Goal: Transaction & Acquisition: Purchase product/service

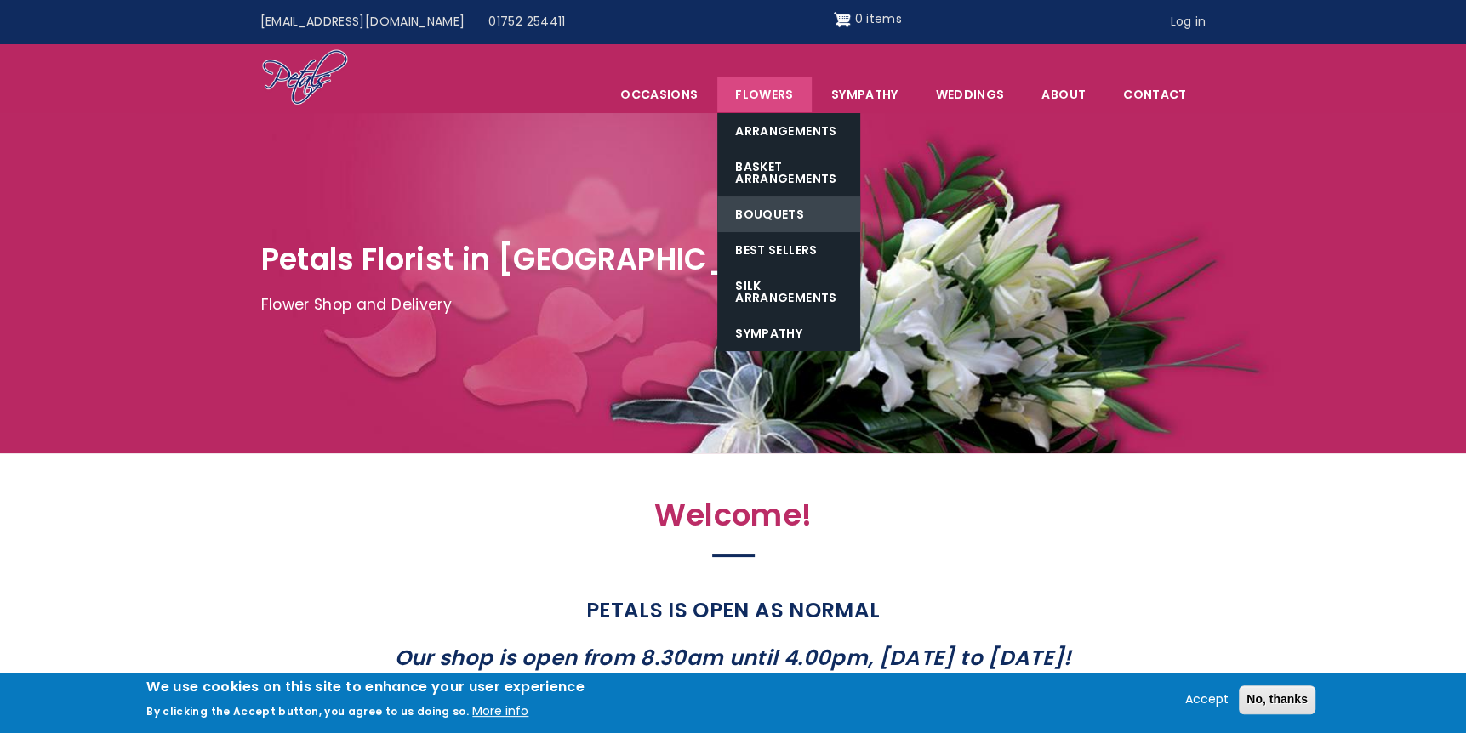
click at [747, 202] on link "Bouquets" at bounding box center [788, 215] width 143 height 36
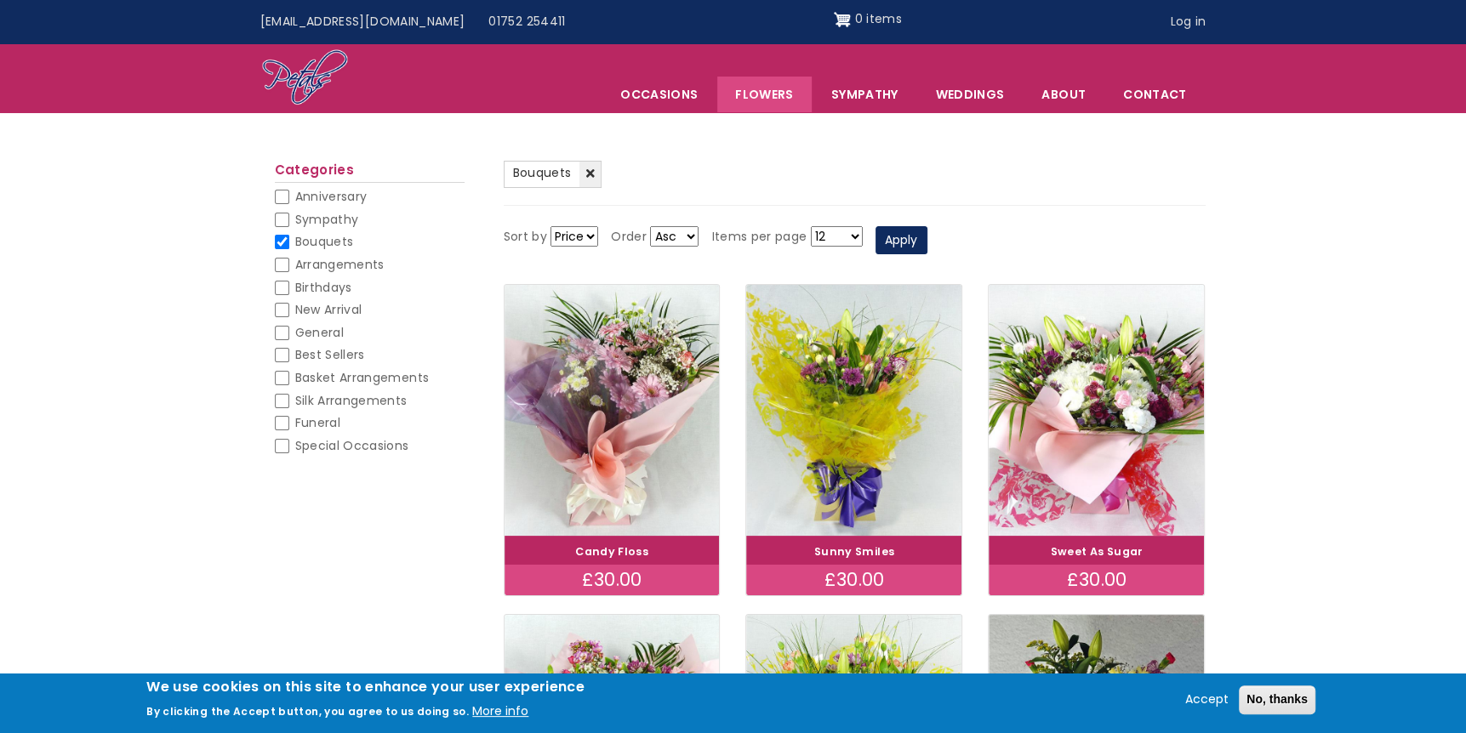
click at [278, 424] on input "Funeral" at bounding box center [282, 423] width 14 height 14
checkbox input "false"
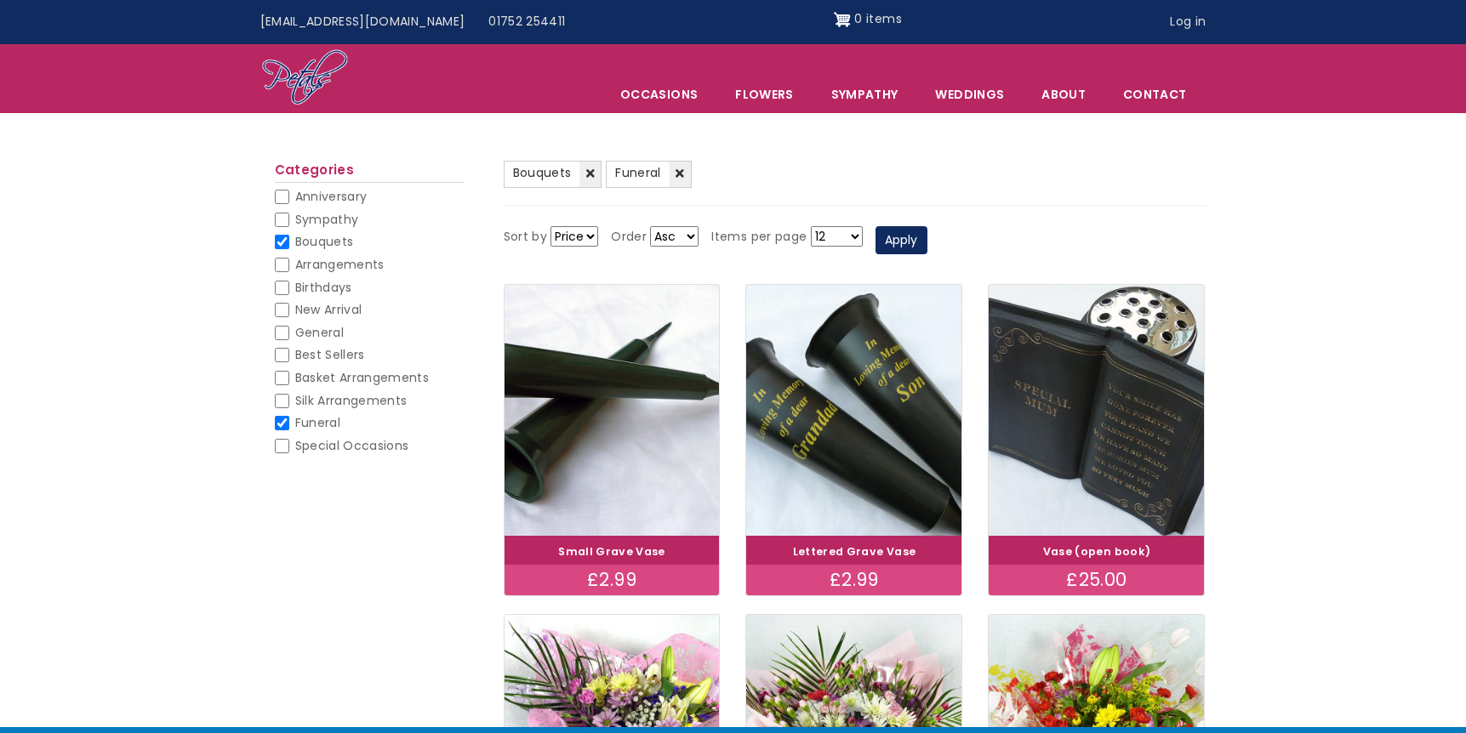
click at [278, 424] on input "Funeral" at bounding box center [282, 423] width 14 height 14
checkbox input "false"
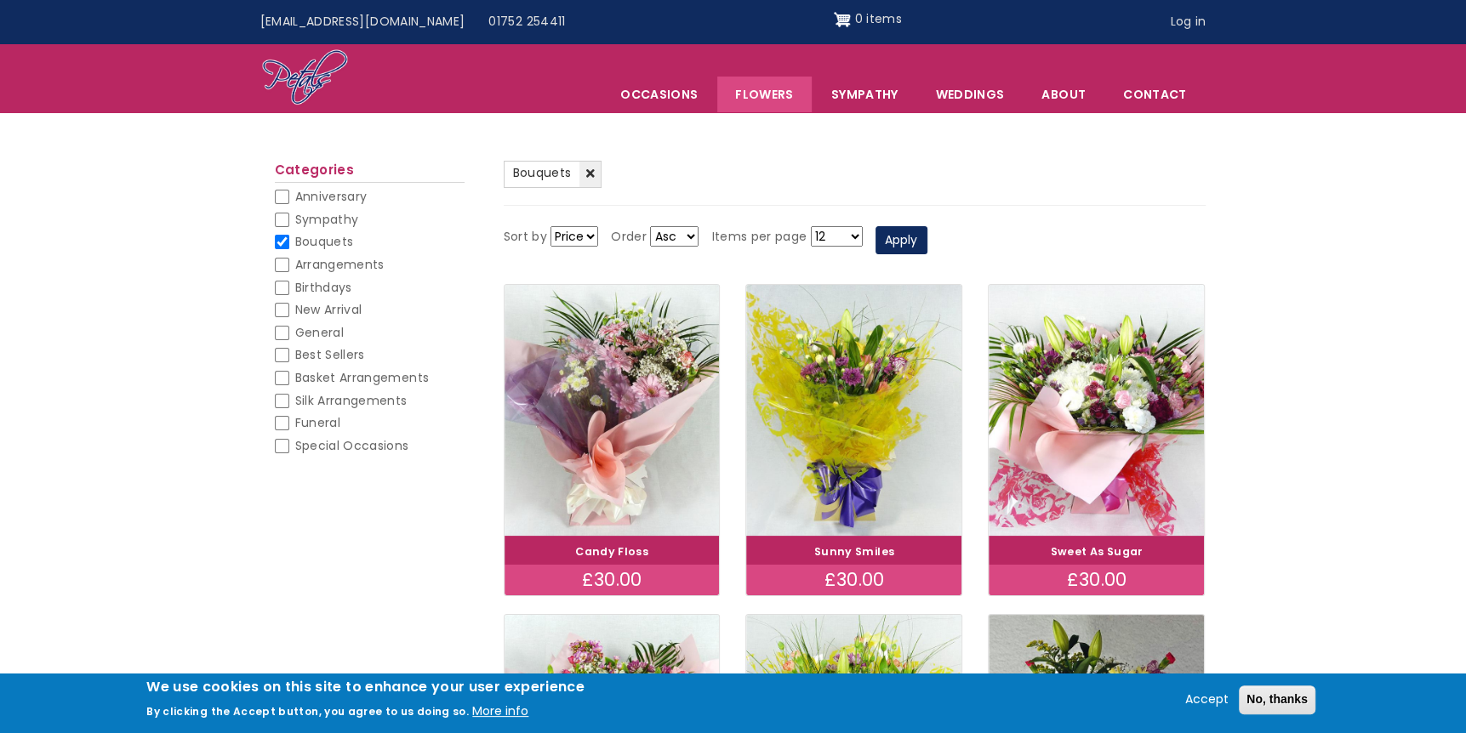
click at [278, 424] on input "Funeral" at bounding box center [282, 423] width 14 height 14
checkbox input "false"
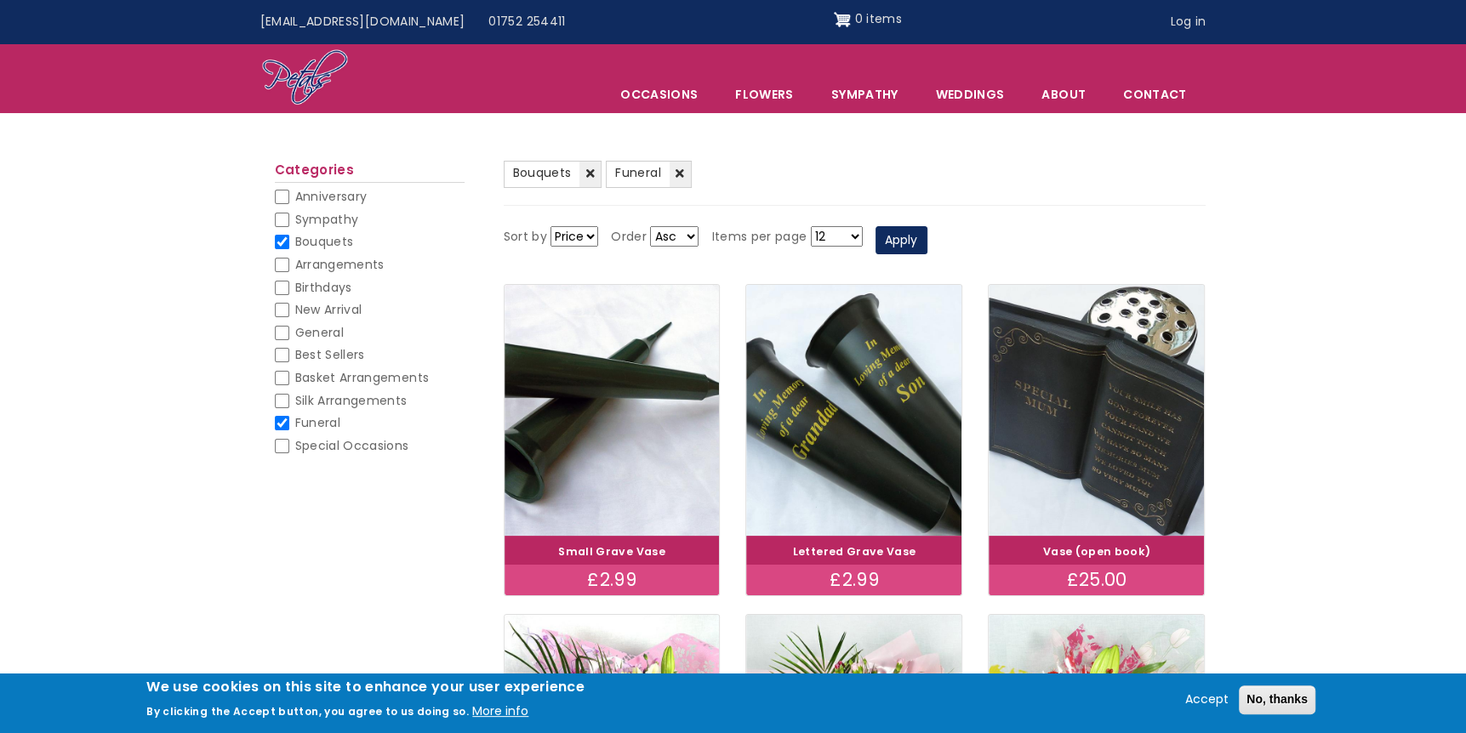
click at [286, 240] on input "Bouquets" at bounding box center [282, 242] width 14 height 14
checkbox input "false"
